Goal: Check status: Check status

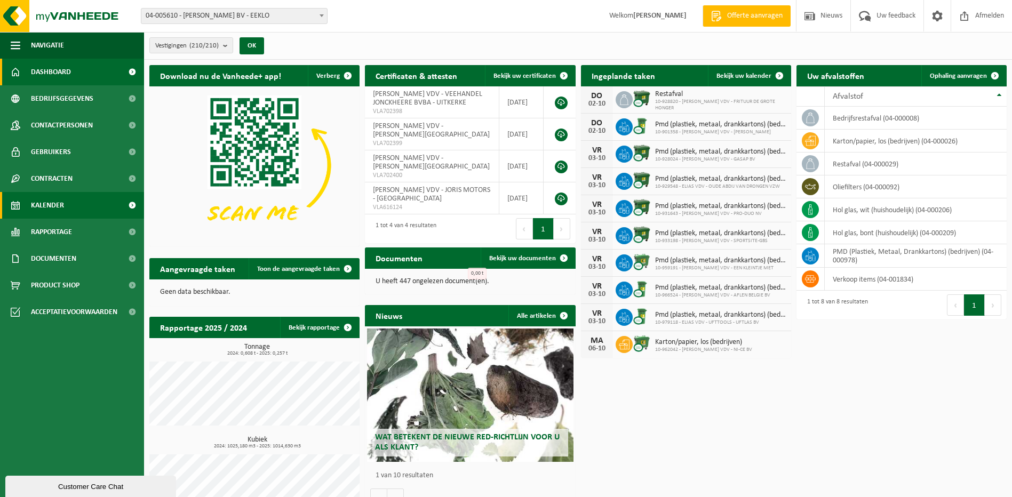
click at [37, 201] on span "Kalender" at bounding box center [47, 205] width 33 height 27
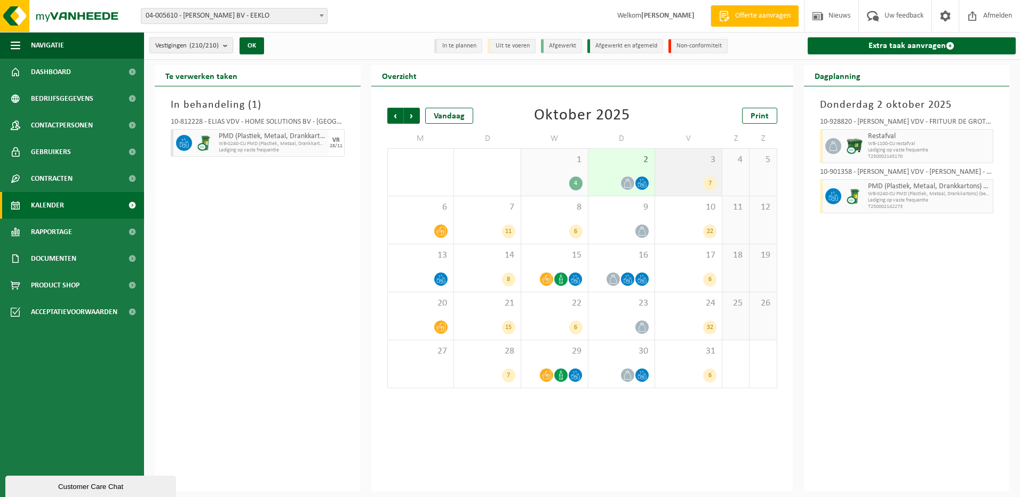
click at [696, 177] on div "7" at bounding box center [689, 184] width 56 height 14
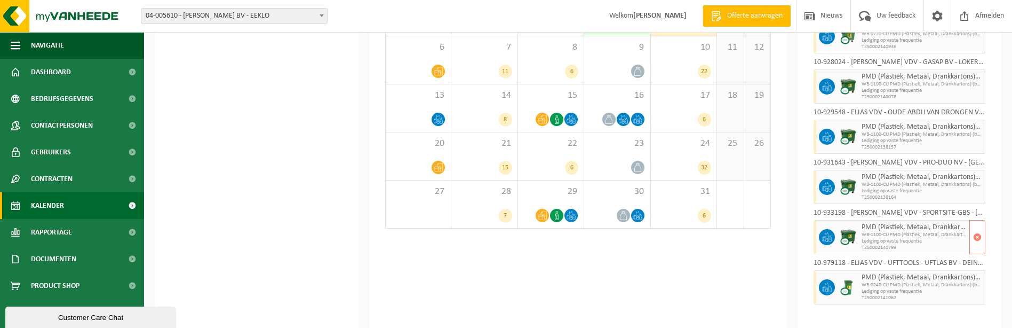
scroll to position [53, 0]
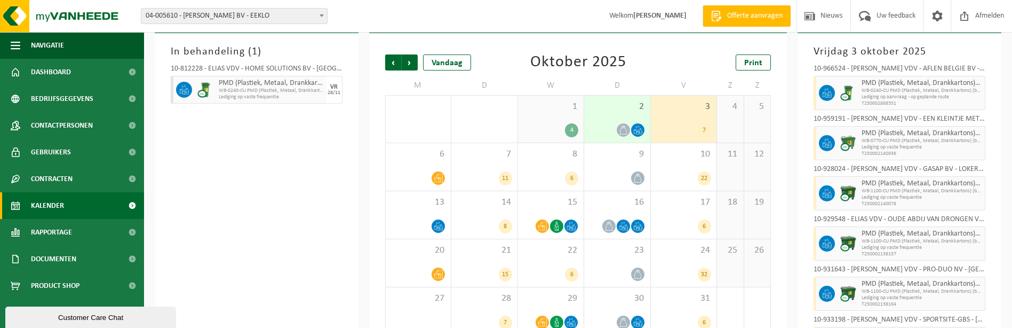
click at [868, 63] on div "10-966524 - ELIAS VDV - AFLEN BELGIE BV - GENT PMD (Plastiek, Metaal, Drankkart…" at bounding box center [900, 236] width 183 height 353
click at [858, 89] on div at bounding box center [848, 93] width 21 height 34
click at [316, 19] on span "04-005610 - [PERSON_NAME] BV - EEKLO" at bounding box center [234, 16] width 186 height 15
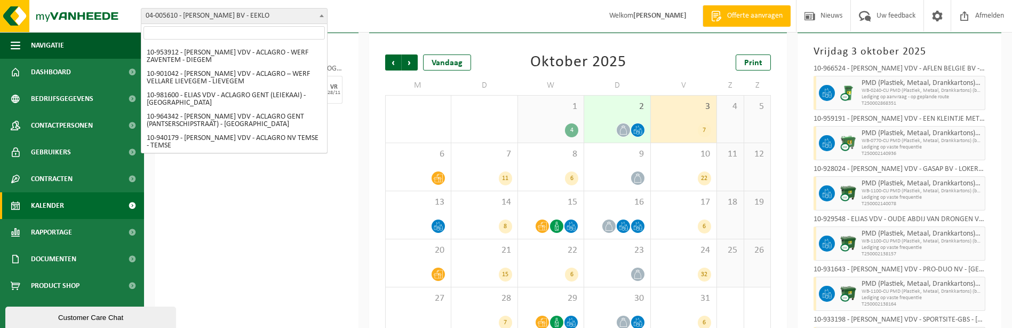
scroll to position [480, 0]
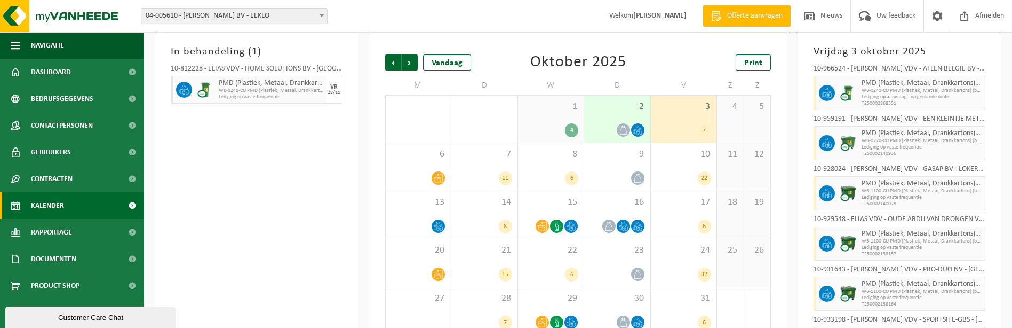
click at [691, 122] on div "3 7" at bounding box center [684, 119] width 66 height 47
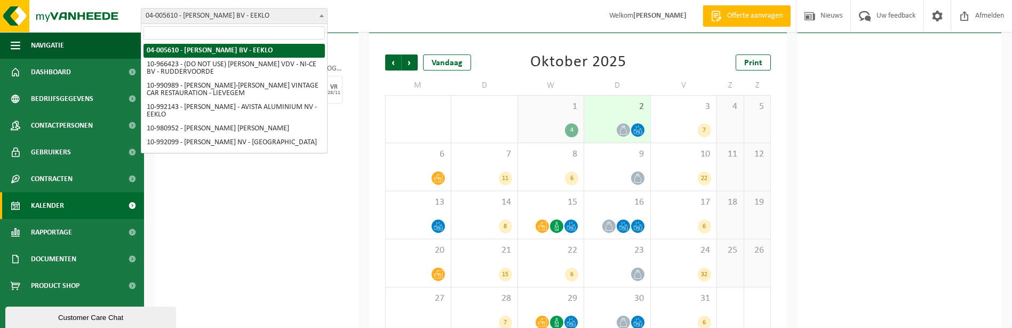
click at [316, 15] on span "04-005610 - [PERSON_NAME] BV - EEKLO" at bounding box center [234, 16] width 186 height 15
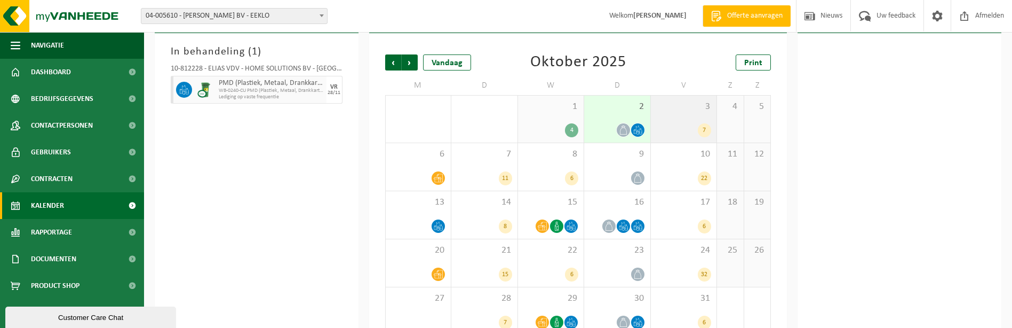
click at [670, 115] on div "3 7" at bounding box center [684, 119] width 66 height 47
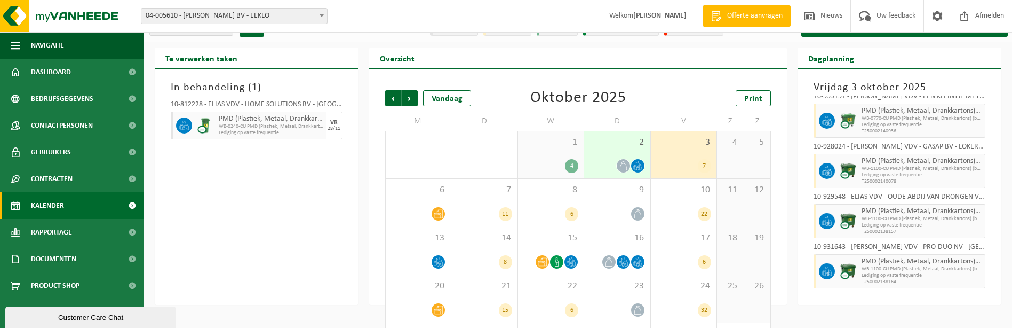
scroll to position [0, 0]
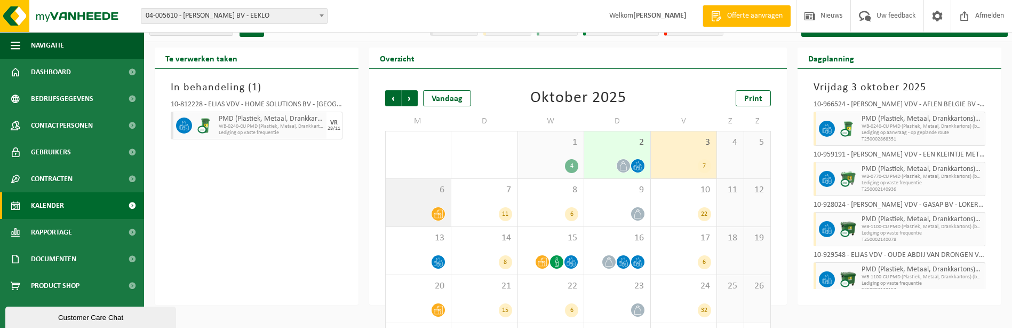
click at [422, 203] on div "6" at bounding box center [418, 203] width 65 height 48
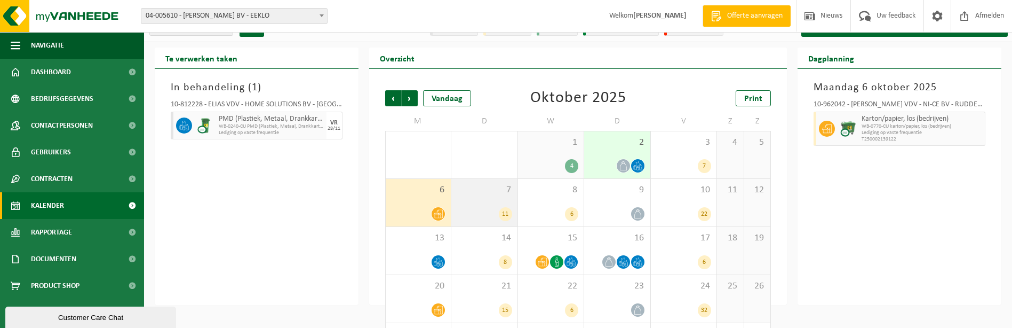
click at [487, 197] on div "7 11" at bounding box center [485, 203] width 66 height 48
